Goal: Obtain resource: Download file/media

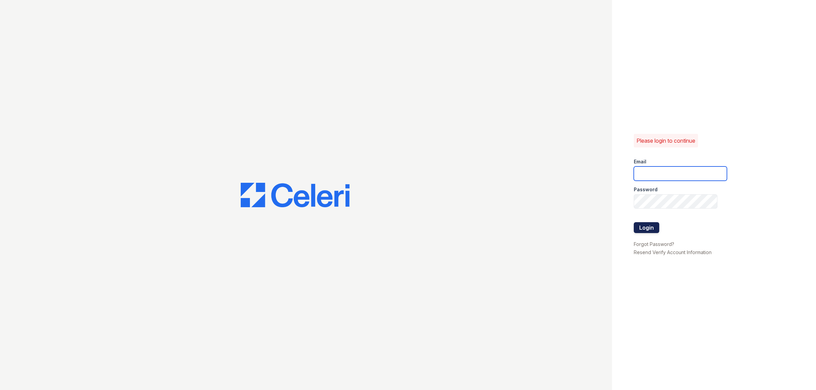
type input "[EMAIL_ADDRESS][DOMAIN_NAME]"
click at [643, 229] on button "Login" at bounding box center [646, 227] width 25 height 11
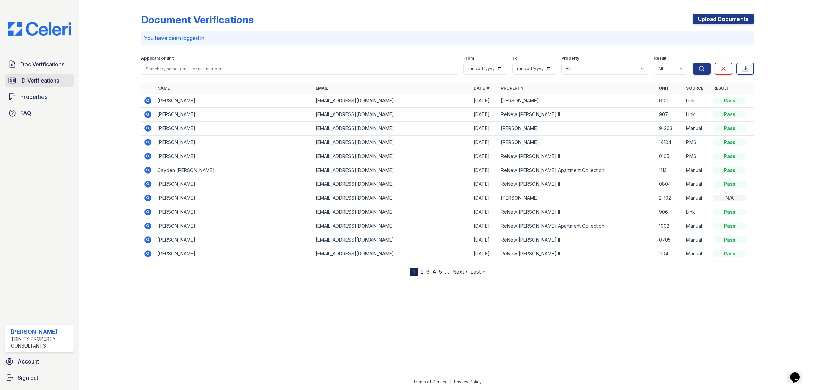
click at [39, 80] on span "ID Verifications" at bounding box center [39, 80] width 39 height 8
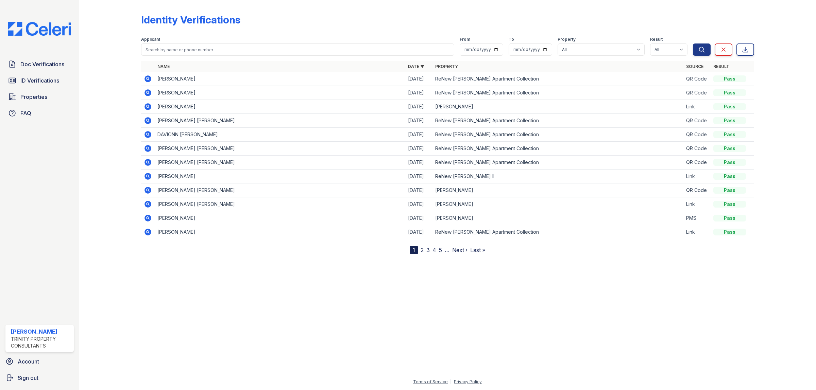
click at [150, 161] on icon at bounding box center [147, 162] width 7 height 7
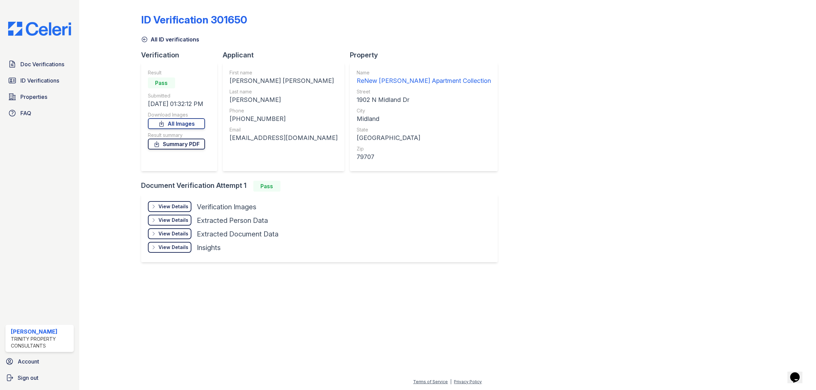
click at [190, 146] on link "Summary PDF" at bounding box center [176, 144] width 57 height 11
click at [173, 124] on link "All Images" at bounding box center [176, 123] width 57 height 11
